Goal: Find specific page/section: Find specific page/section

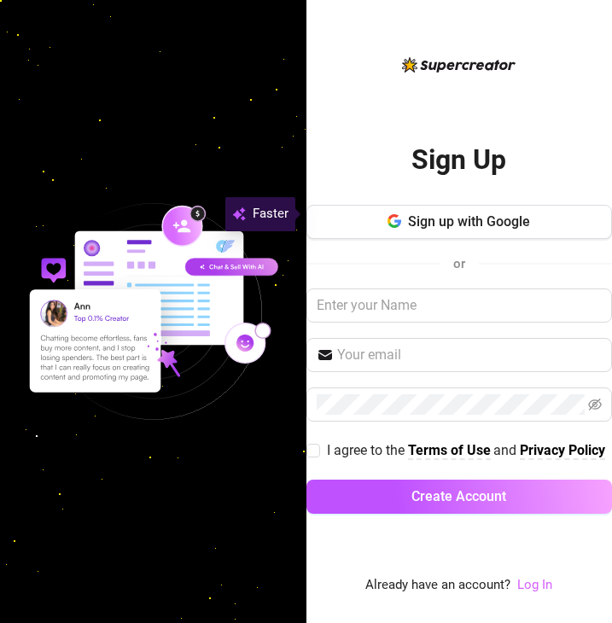
click at [535, 586] on link "Log In" at bounding box center [534, 584] width 35 height 15
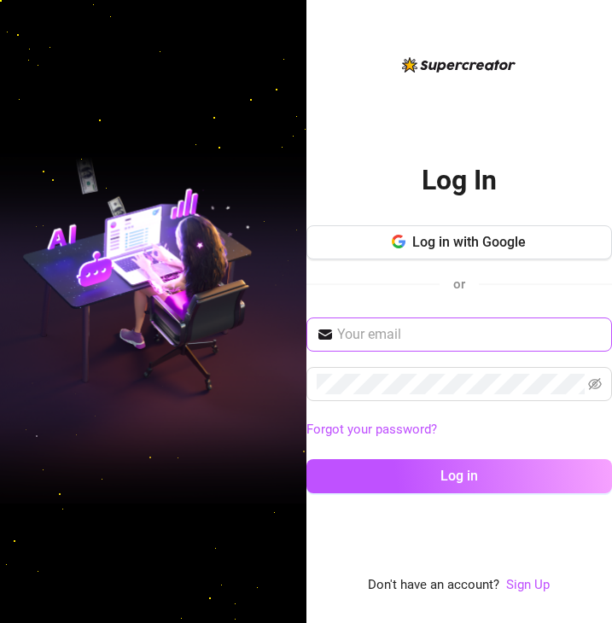
click at [480, 346] on span at bounding box center [459, 334] width 306 height 34
type input "[EMAIL_ADDRESS][DOMAIN_NAME]"
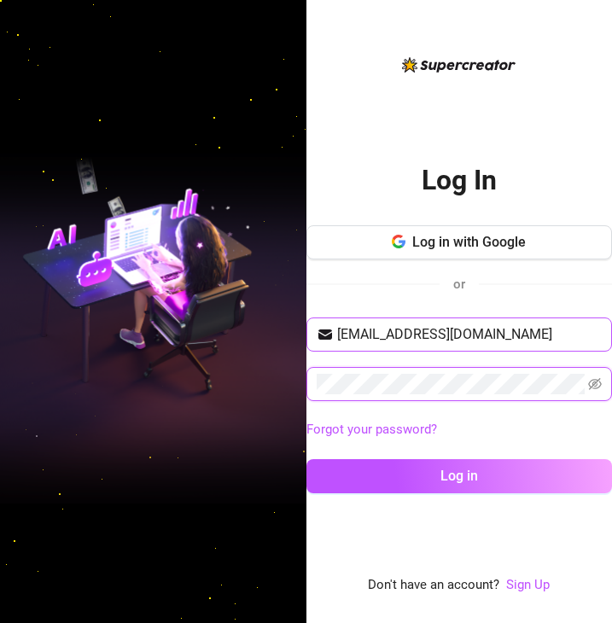
click at [306, 459] on button "Log in" at bounding box center [459, 476] width 306 height 34
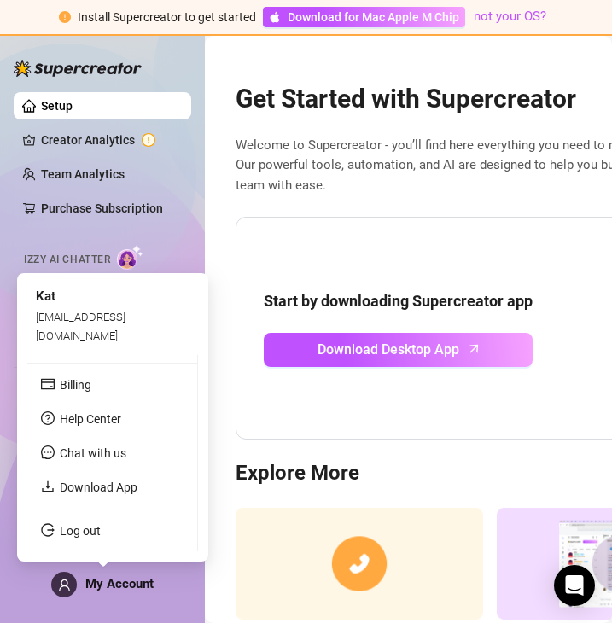
click at [121, 587] on span "My Account" at bounding box center [119, 583] width 68 height 15
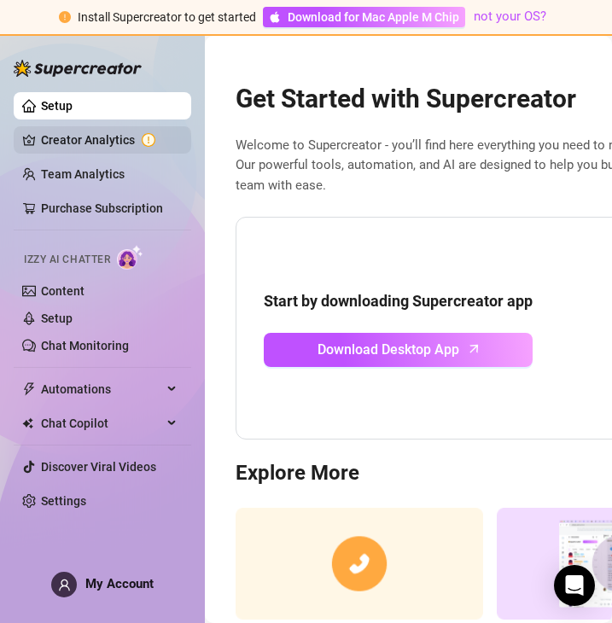
click at [117, 140] on link "Creator Analytics" at bounding box center [109, 139] width 137 height 27
